Goal: Transaction & Acquisition: Purchase product/service

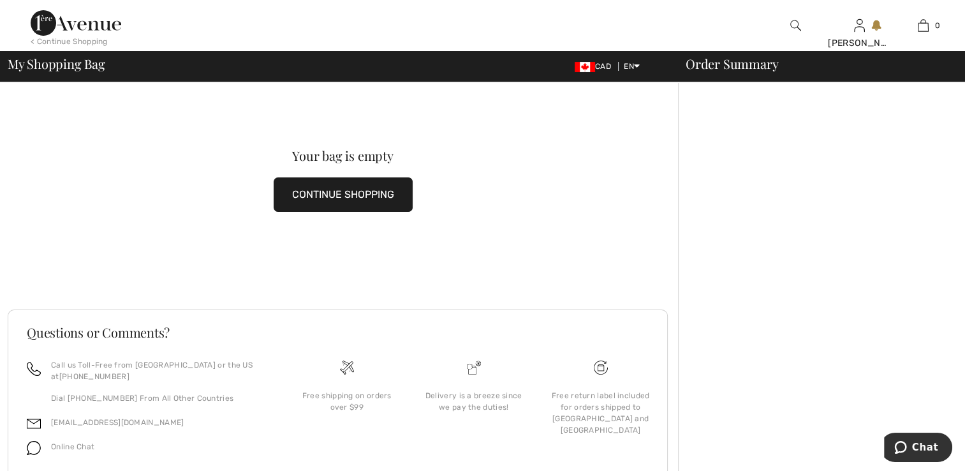
click at [347, 197] on button "CONTINUE SHOPPING" at bounding box center [343, 194] width 139 height 34
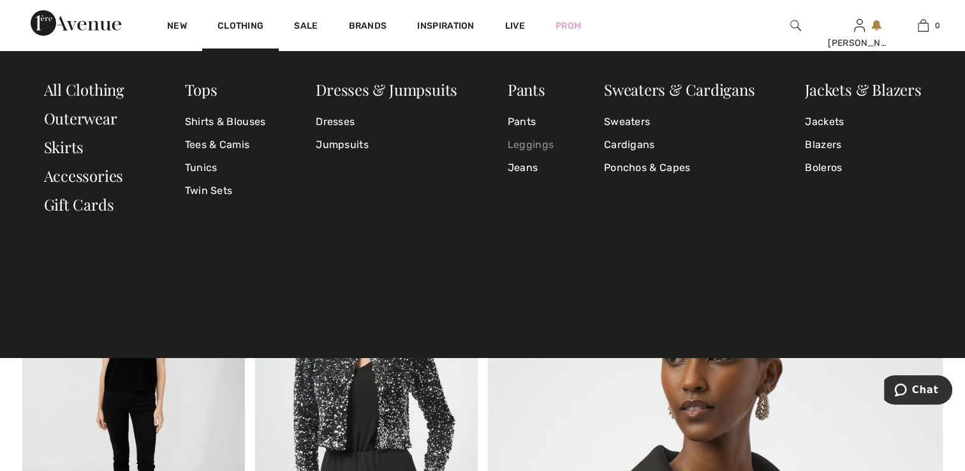
click at [528, 147] on link "Leggings" at bounding box center [531, 144] width 46 height 23
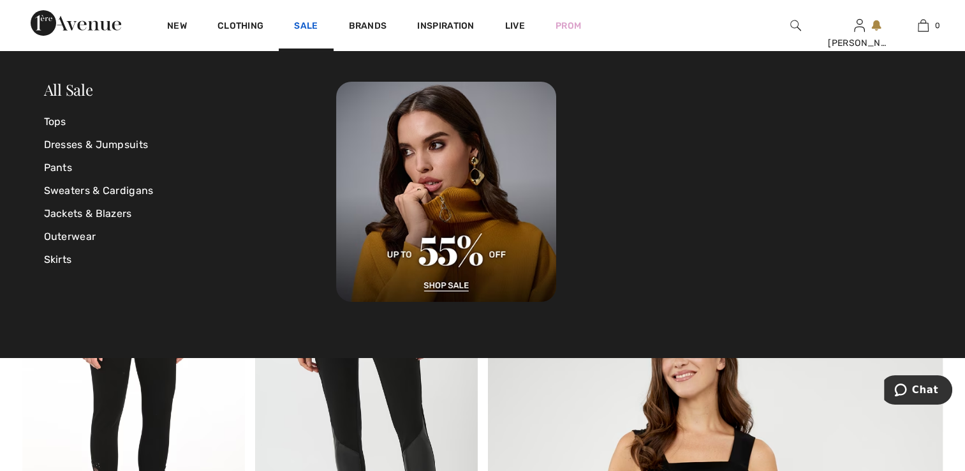
click at [299, 24] on link "Sale" at bounding box center [306, 26] width 24 height 13
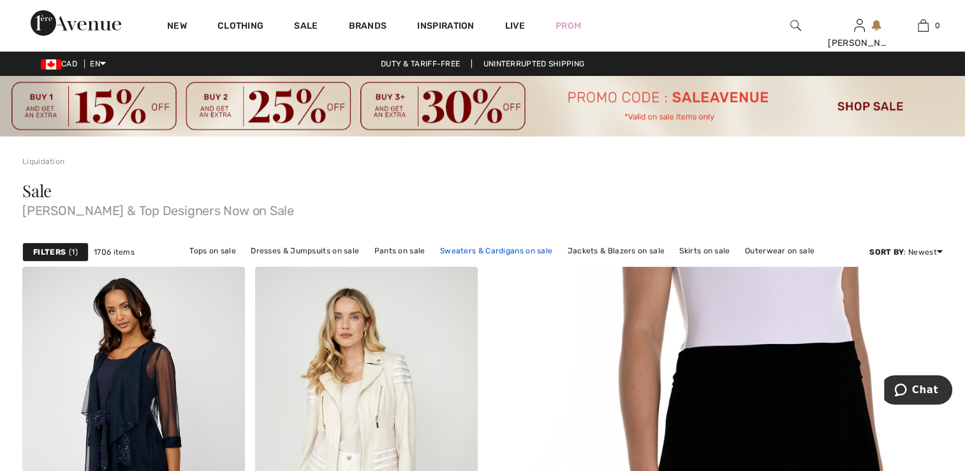
click at [455, 251] on link "Sweaters & Cardigans on sale" at bounding box center [496, 250] width 125 height 17
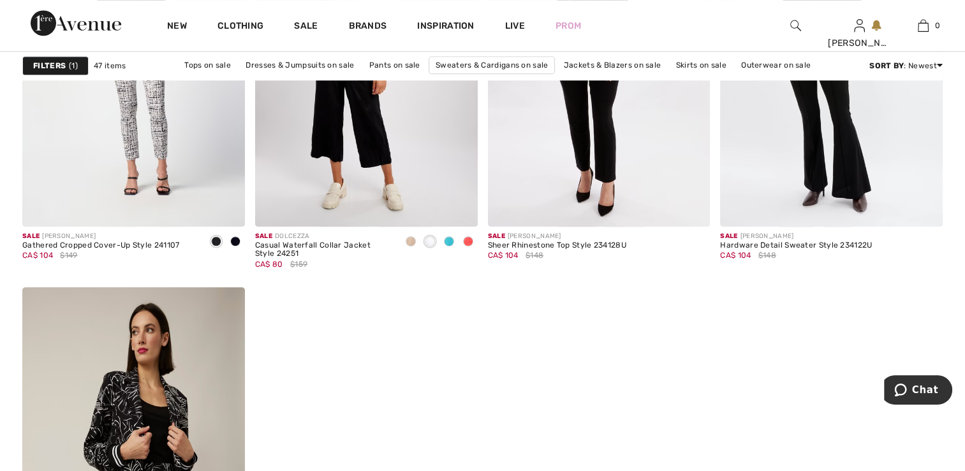
scroll to position [5412, 0]
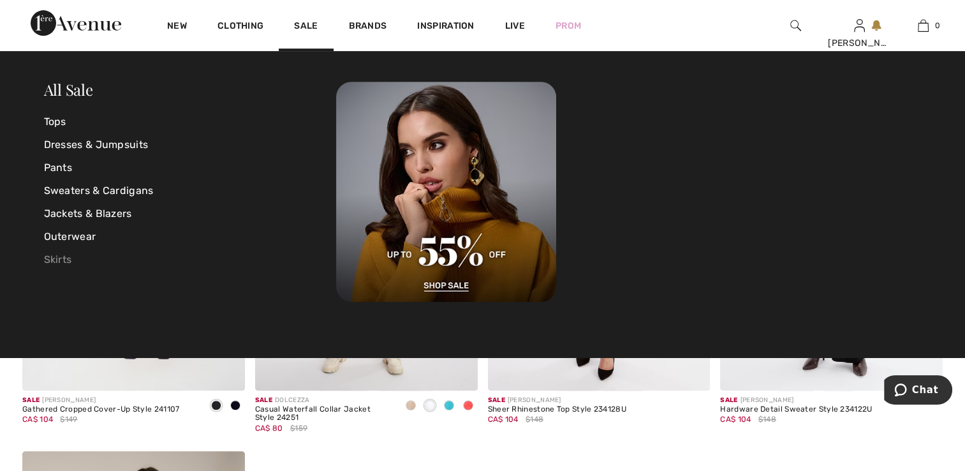
click at [54, 262] on link "Skirts" at bounding box center [190, 259] width 293 height 23
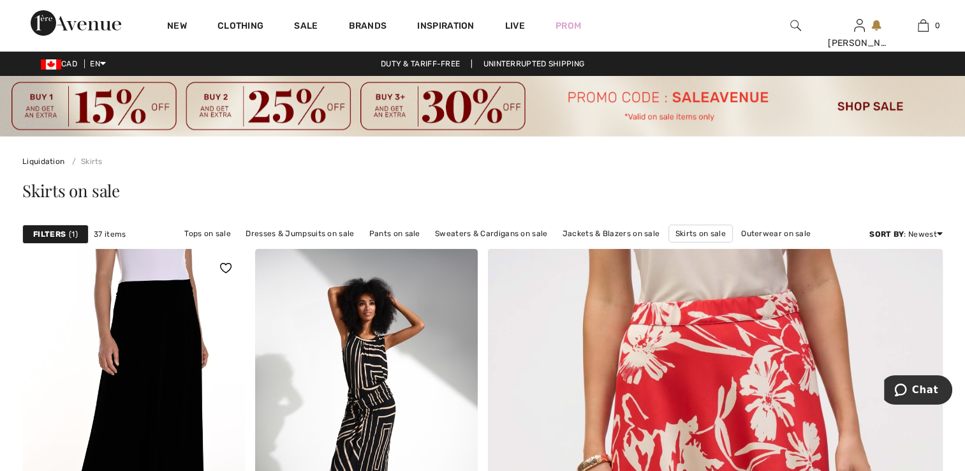
click at [148, 343] on img at bounding box center [133, 416] width 223 height 334
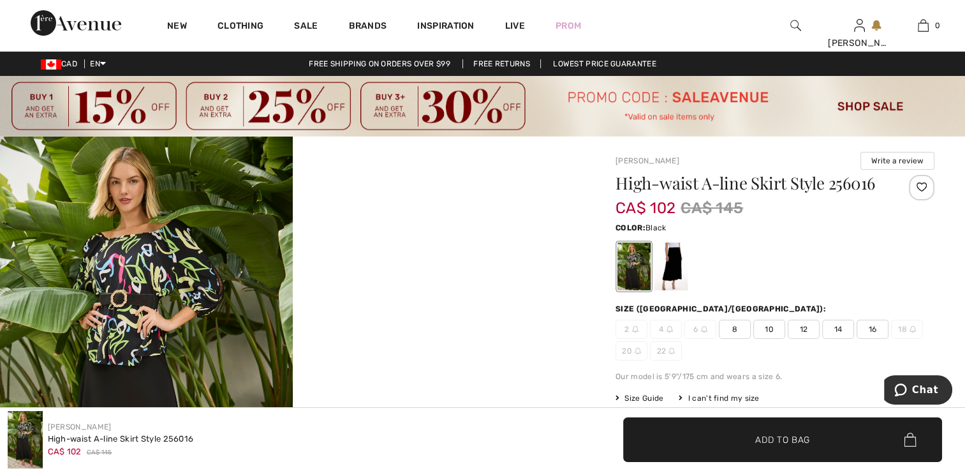
click at [636, 276] on div at bounding box center [634, 266] width 33 height 48
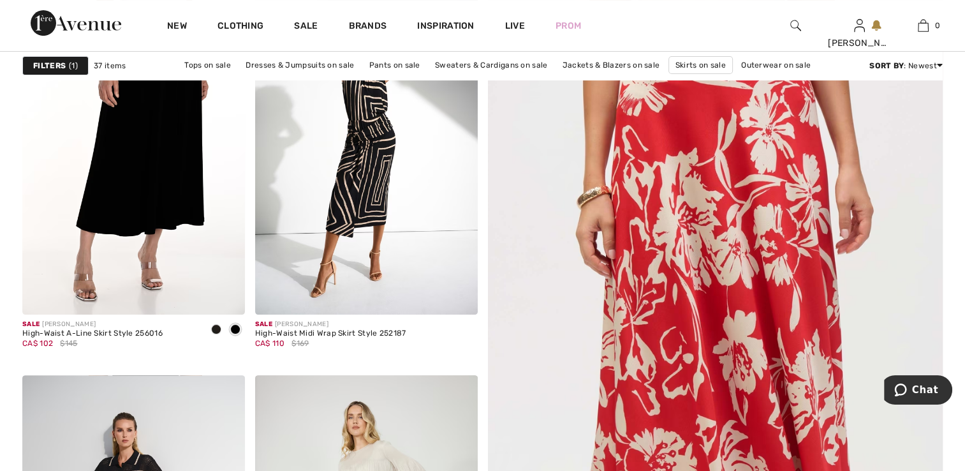
scroll to position [274, 0]
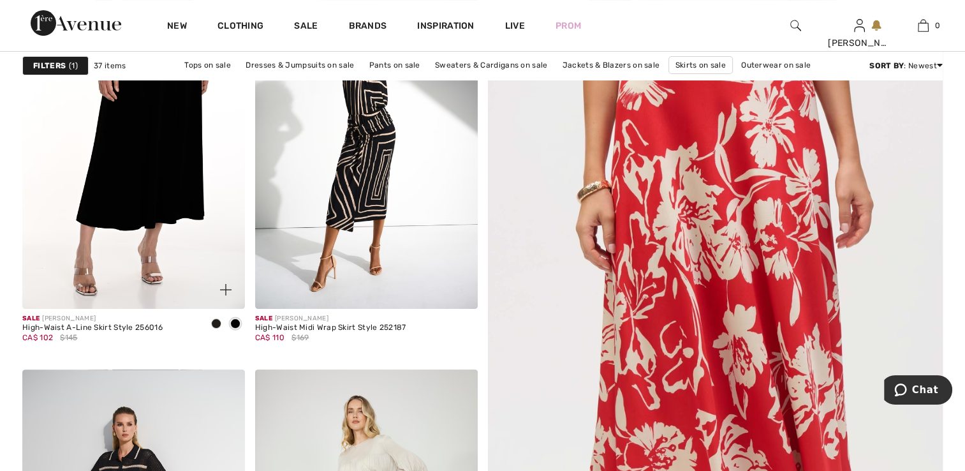
click at [212, 323] on span at bounding box center [216, 323] width 10 height 10
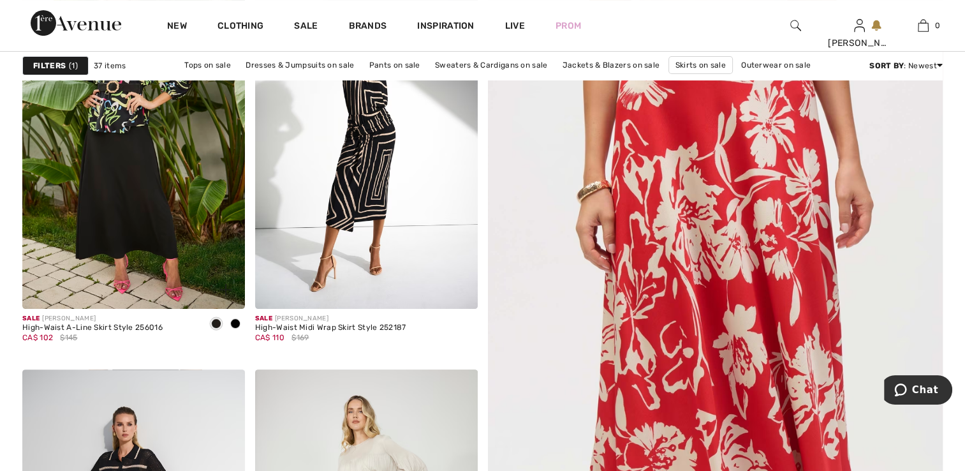
click at [232, 321] on span at bounding box center [235, 323] width 10 height 10
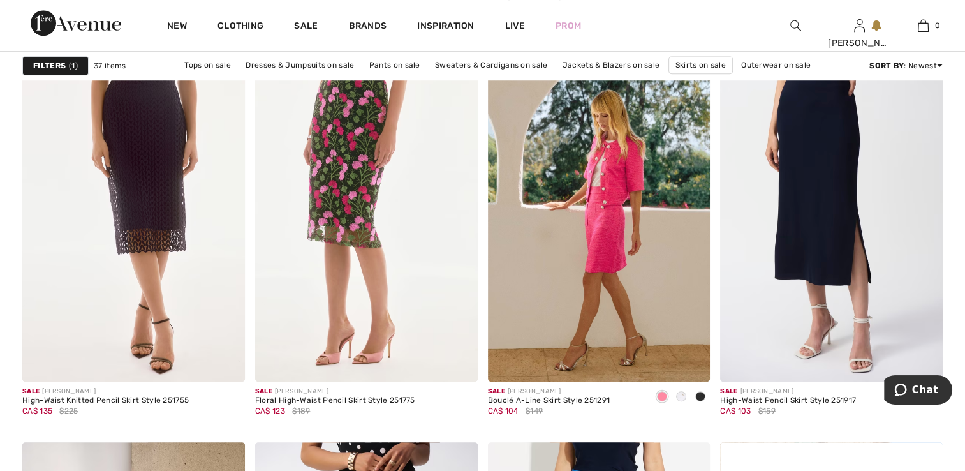
scroll to position [1021, 0]
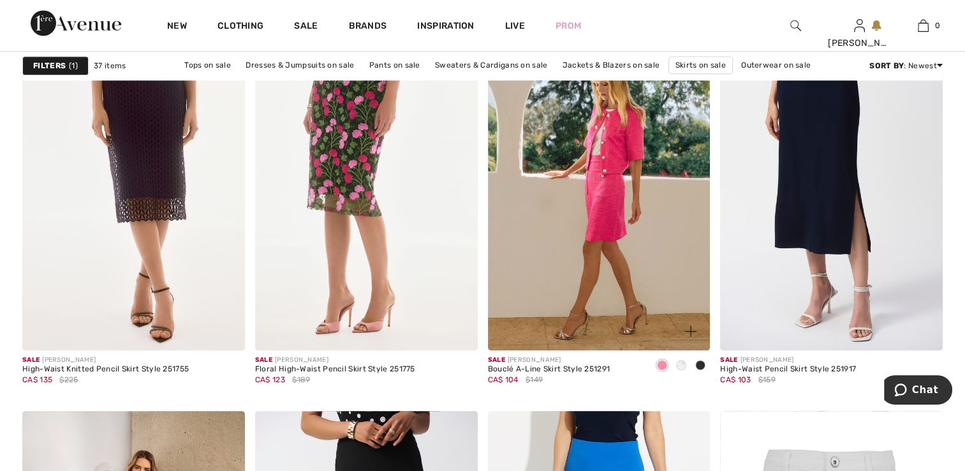
click at [702, 361] on span at bounding box center [700, 365] width 10 height 10
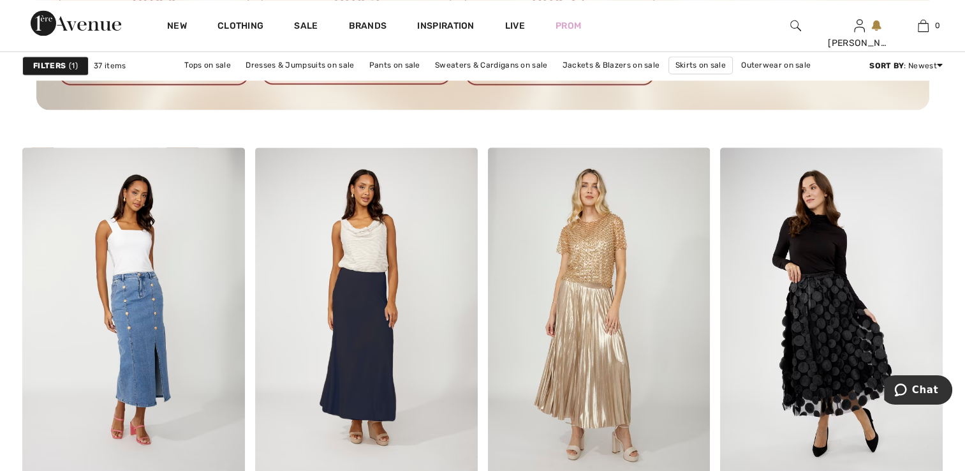
scroll to position [1850, 0]
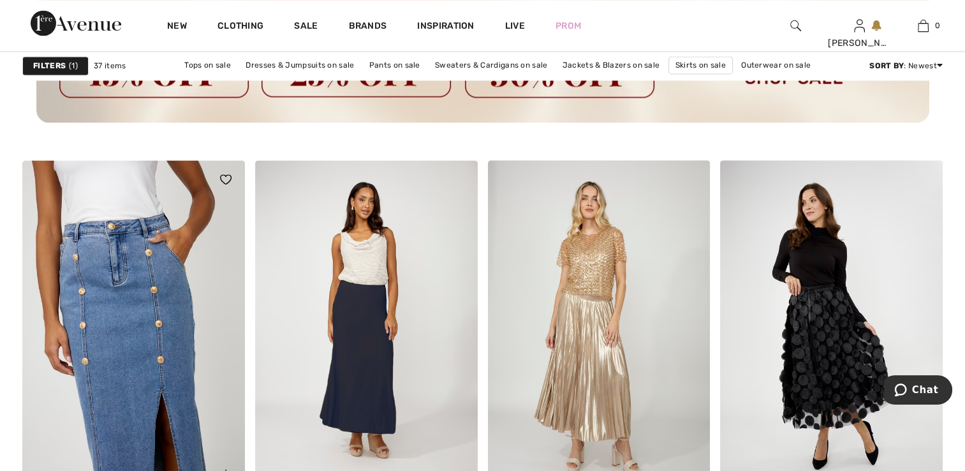
click at [107, 302] on img at bounding box center [133, 327] width 223 height 334
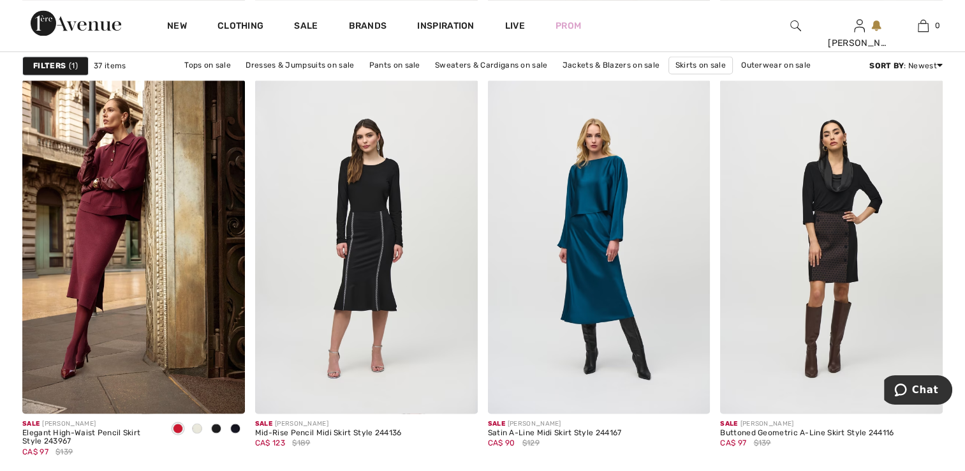
scroll to position [2370, 0]
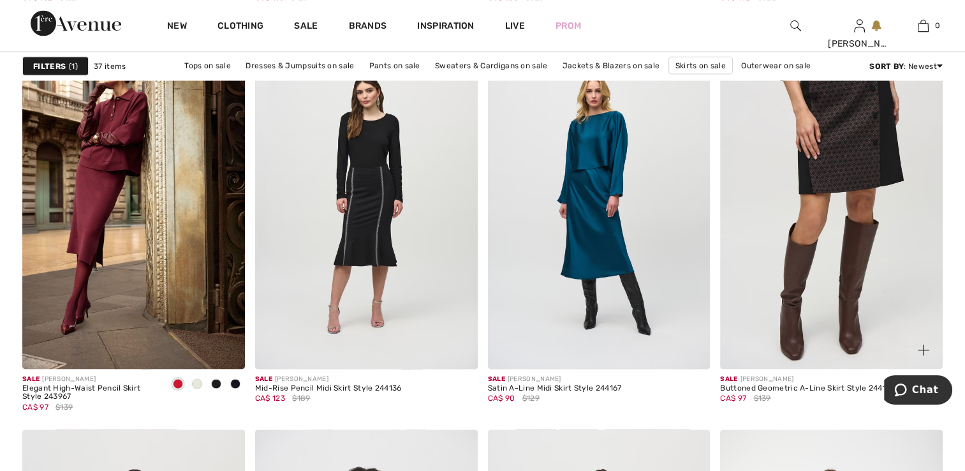
click at [852, 152] on img at bounding box center [831, 201] width 223 height 334
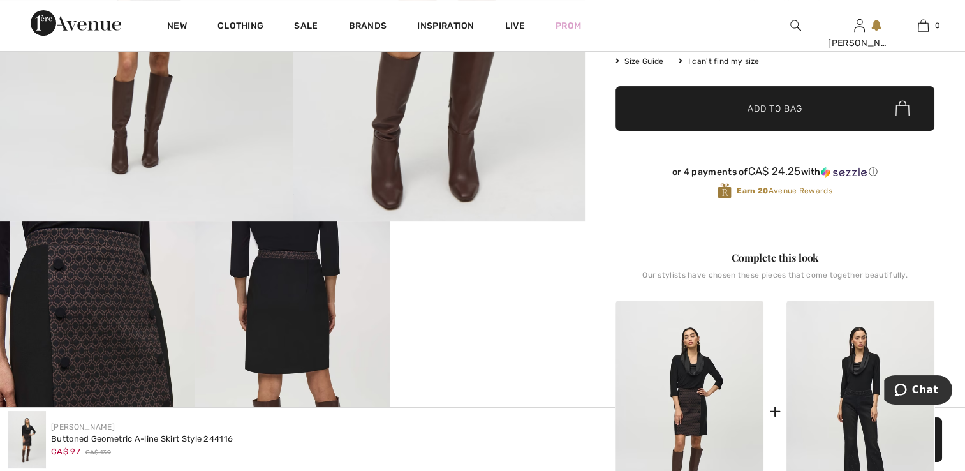
scroll to position [295, 0]
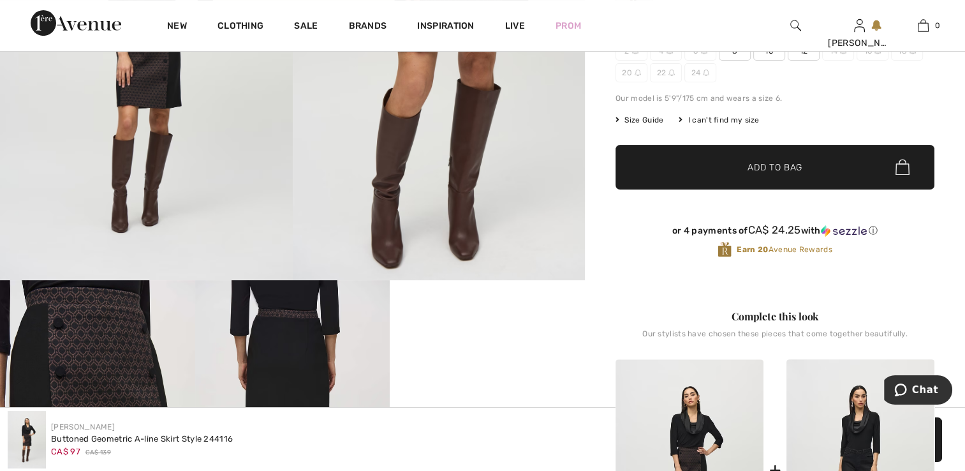
click at [785, 172] on span "Add to Bag" at bounding box center [775, 166] width 55 height 13
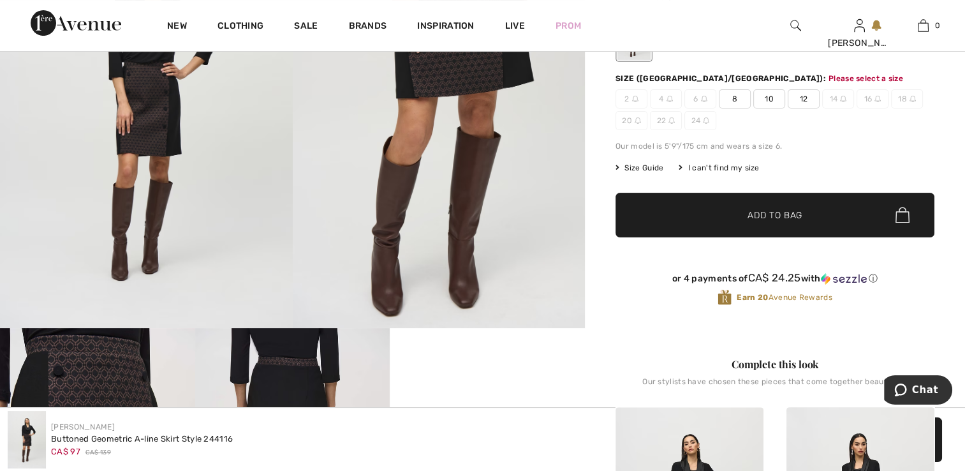
scroll to position [217, 0]
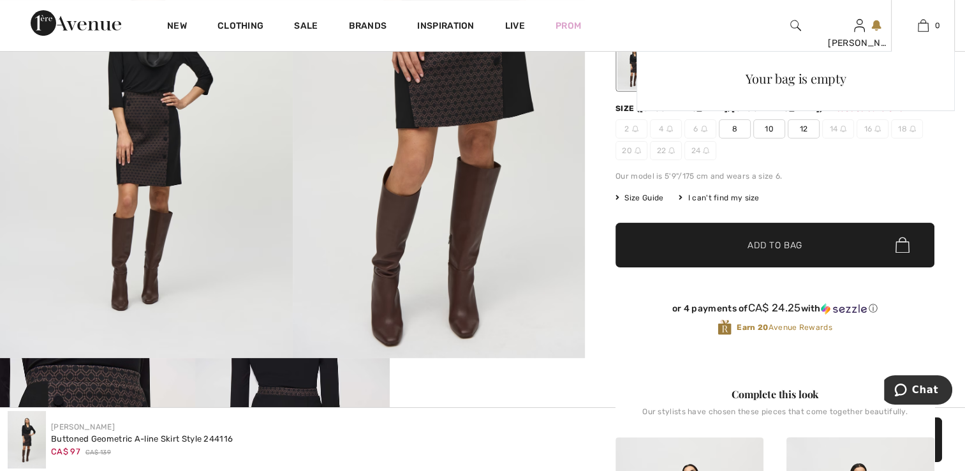
click at [771, 133] on div "Your bag is empty" at bounding box center [796, 164] width 318 height 226
click at [766, 121] on div "Your bag is empty" at bounding box center [796, 164] width 318 height 226
click at [767, 122] on div "Your bag is empty" at bounding box center [796, 164] width 318 height 226
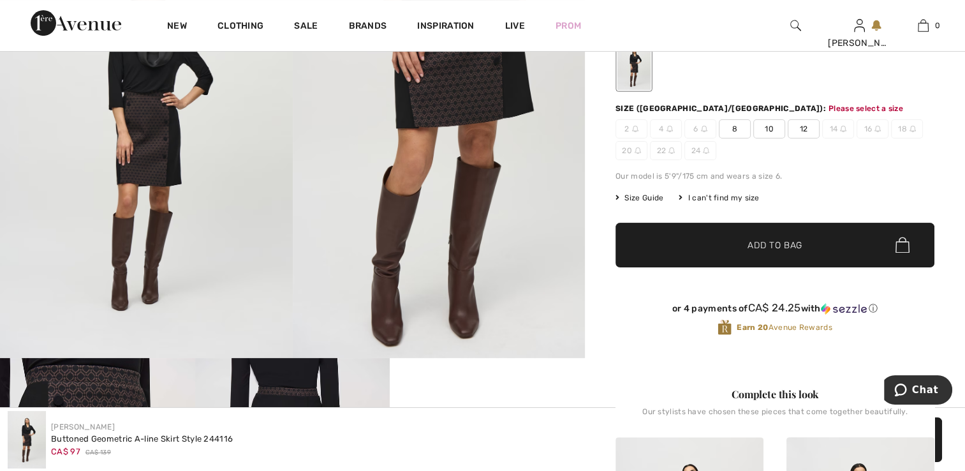
click at [780, 131] on span "10" at bounding box center [769, 128] width 32 height 19
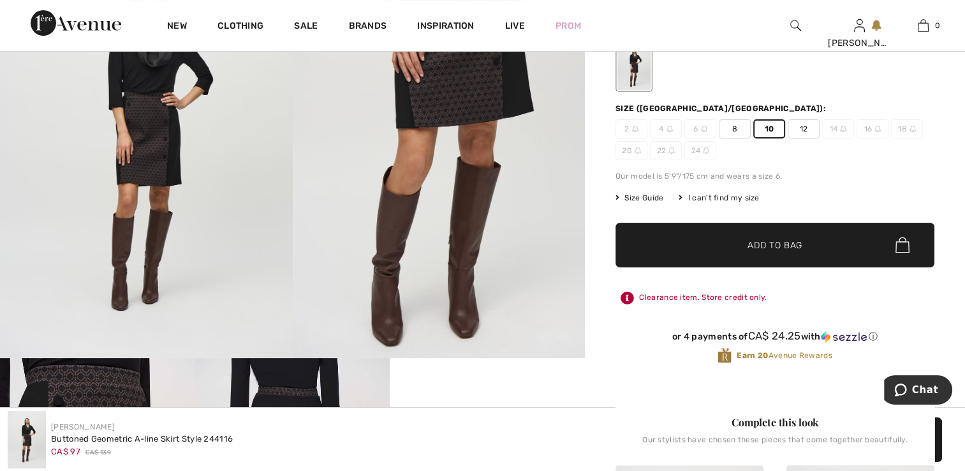
click at [768, 259] on span "✔ Added to Bag Add to Bag" at bounding box center [775, 245] width 319 height 45
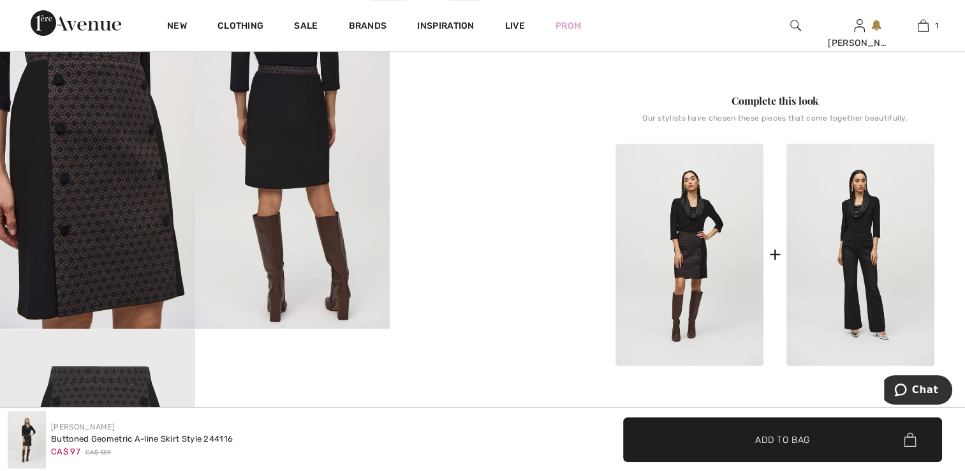
scroll to position [0, 0]
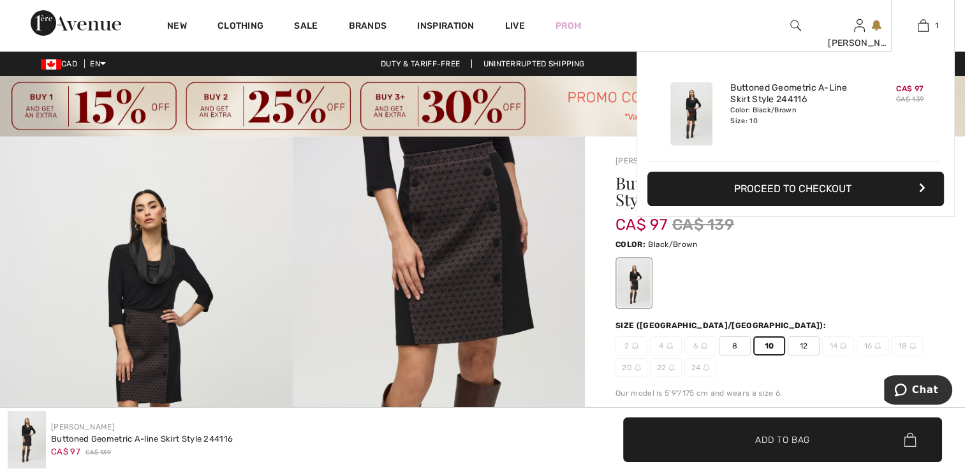
click at [772, 185] on button "Proceed to Checkout" at bounding box center [796, 189] width 297 height 34
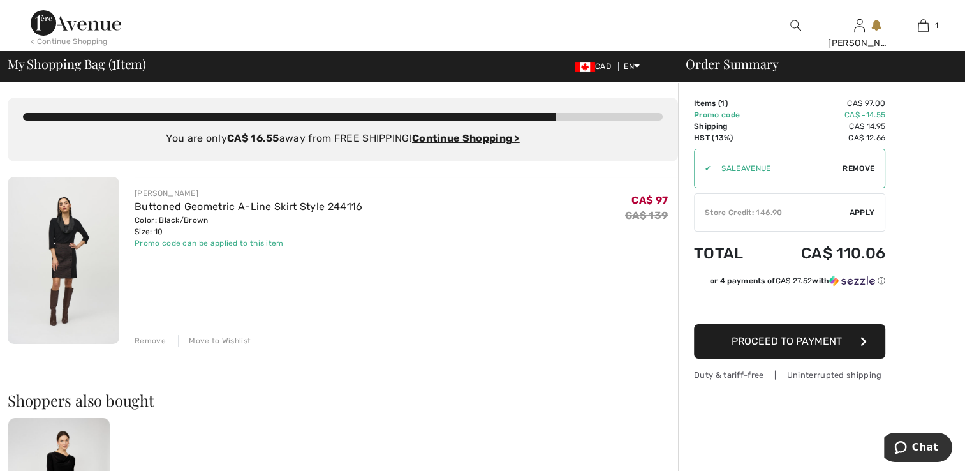
scroll to position [86, 0]
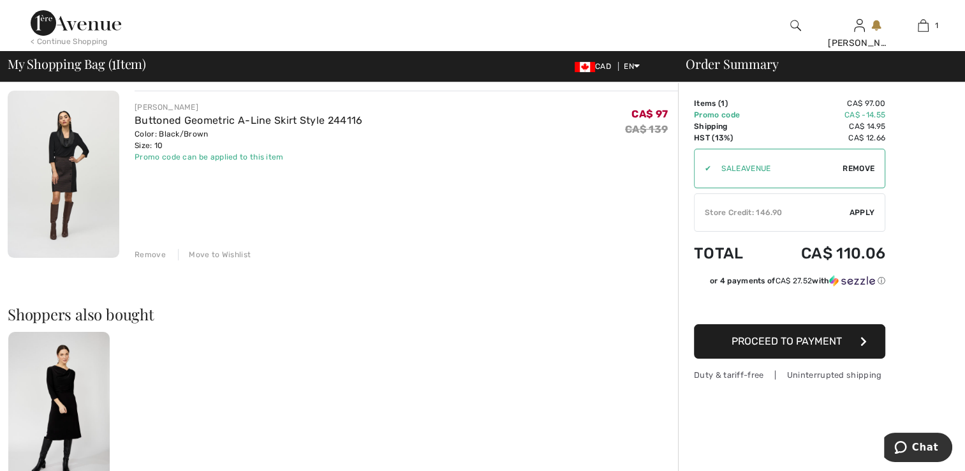
click at [938, 237] on div "Order Summary Details Items ( 1 ) CA$ 97.00 Promo code CA$ -14.55 Shipping CA$ …" at bounding box center [821, 391] width 287 height 790
click at [860, 213] on span "Apply" at bounding box center [863, 212] width 26 height 11
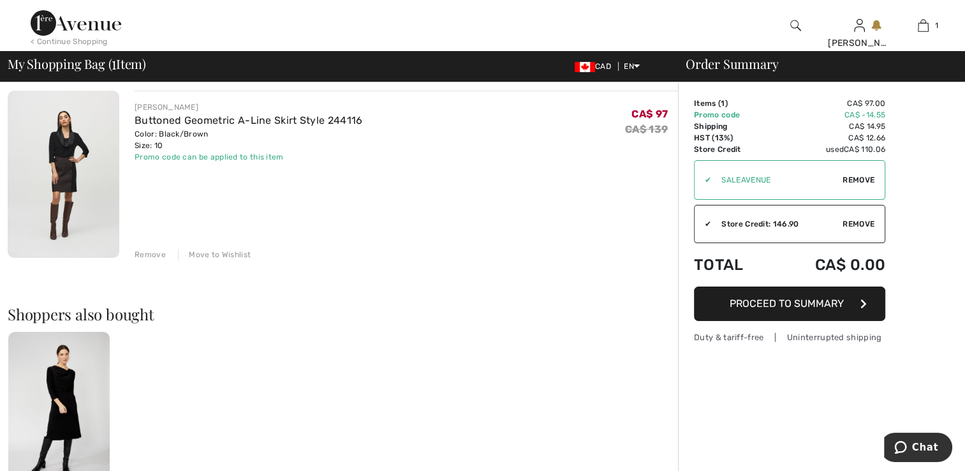
click at [783, 302] on span "Proceed to Summary" at bounding box center [787, 303] width 114 height 12
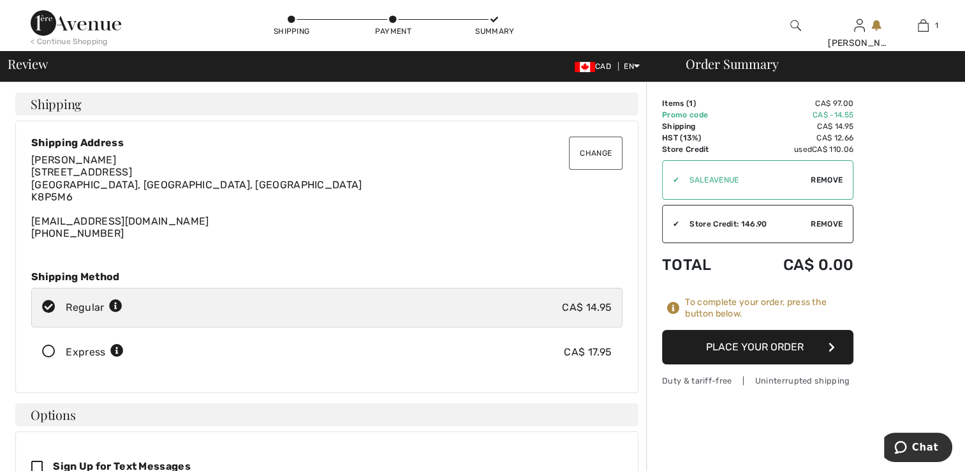
click at [753, 348] on button "Place Your Order" at bounding box center [757, 347] width 191 height 34
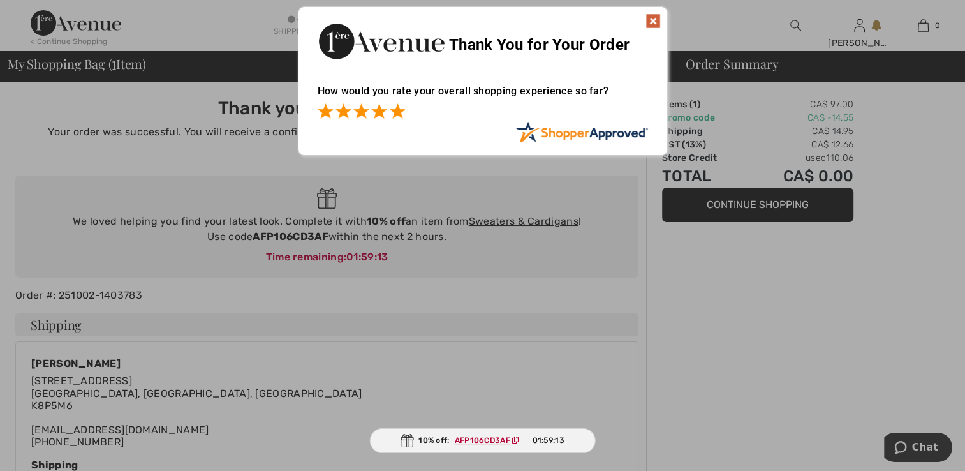
click at [398, 110] on span at bounding box center [397, 110] width 15 height 15
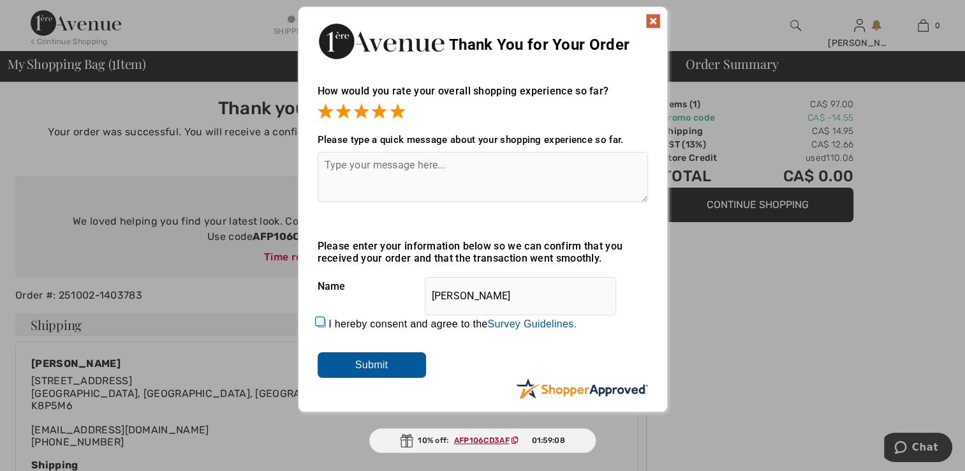
click at [356, 365] on input "Submit" at bounding box center [372, 365] width 108 height 26
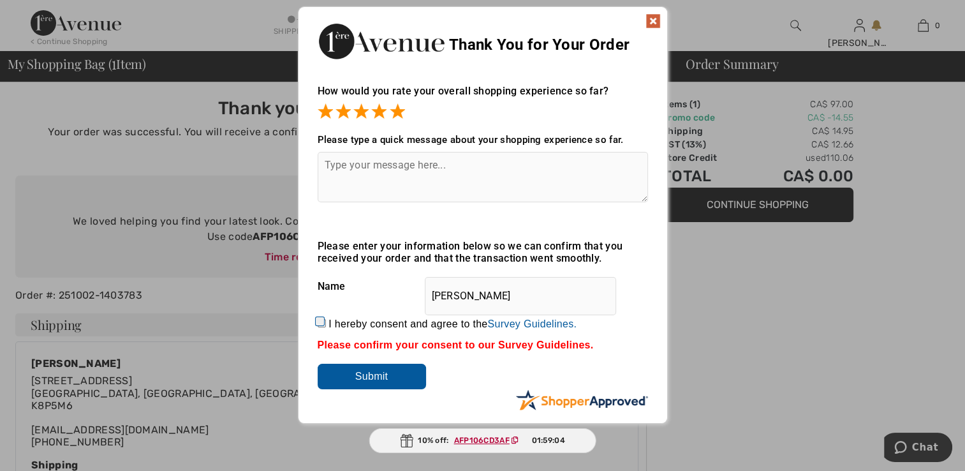
click at [371, 378] on input "Submit" at bounding box center [372, 377] width 108 height 26
click at [653, 17] on img at bounding box center [653, 20] width 15 height 15
